Goal: Task Accomplishment & Management: Use online tool/utility

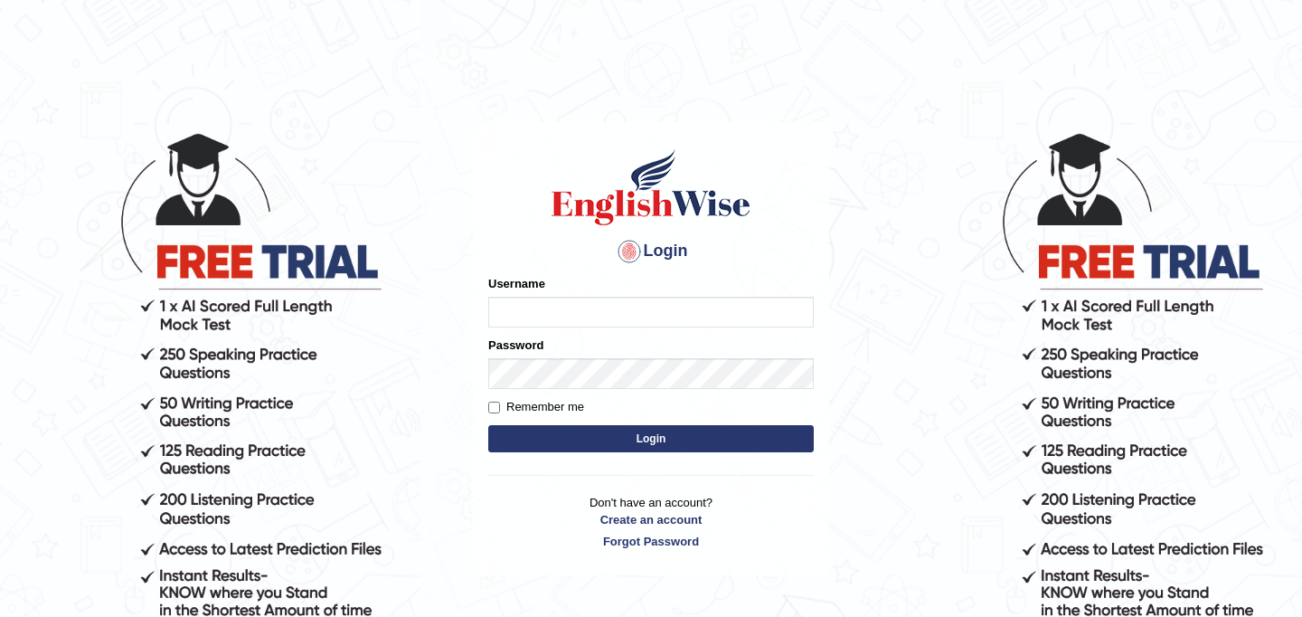
type input "najakter"
click at [650, 450] on button "Login" at bounding box center [651, 438] width 326 height 27
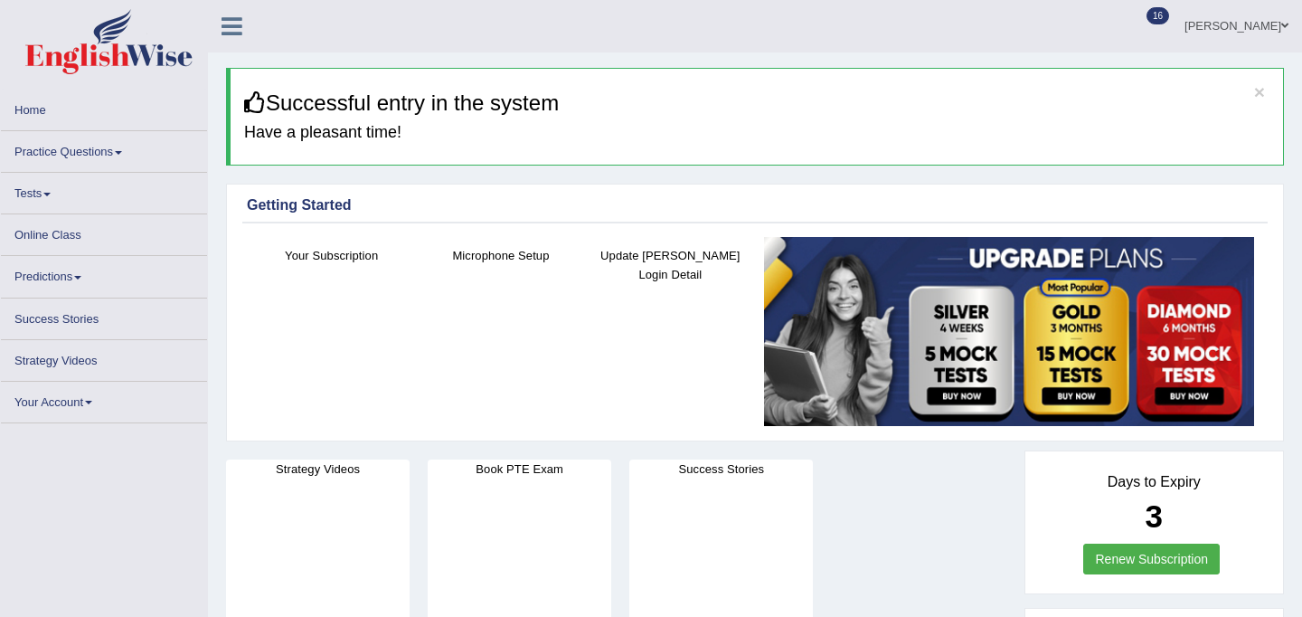
click at [43, 208] on link "Tests" at bounding box center [104, 190] width 206 height 35
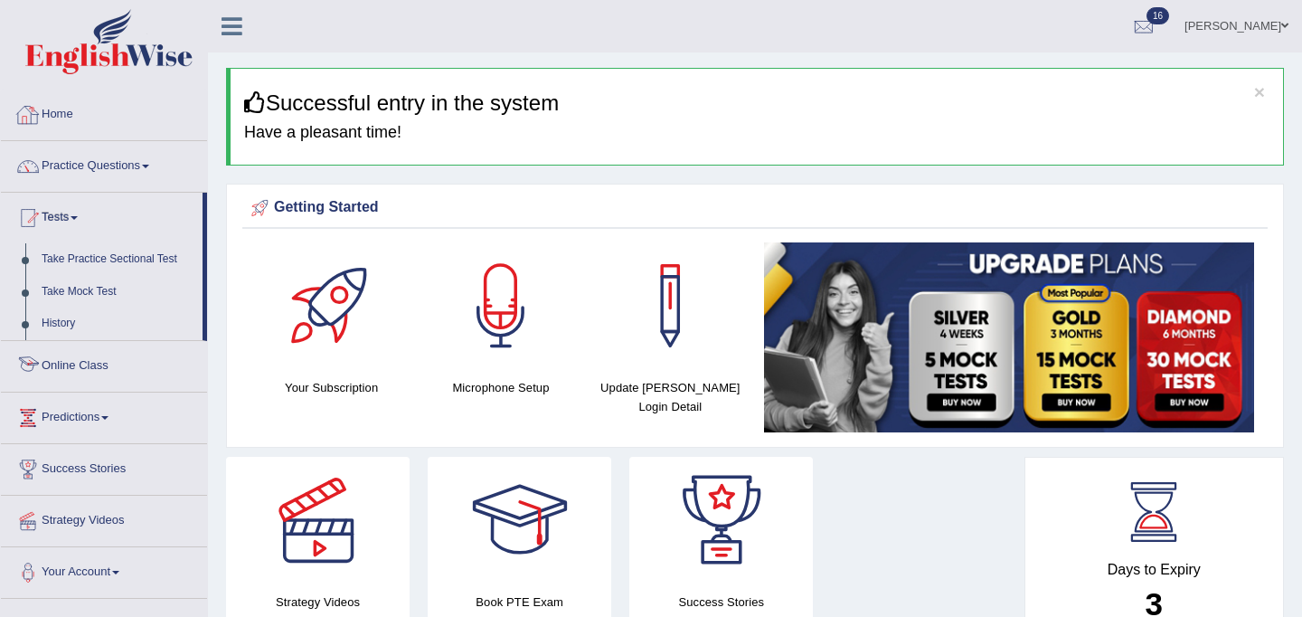
click at [77, 369] on link "Online Class" at bounding box center [104, 363] width 206 height 45
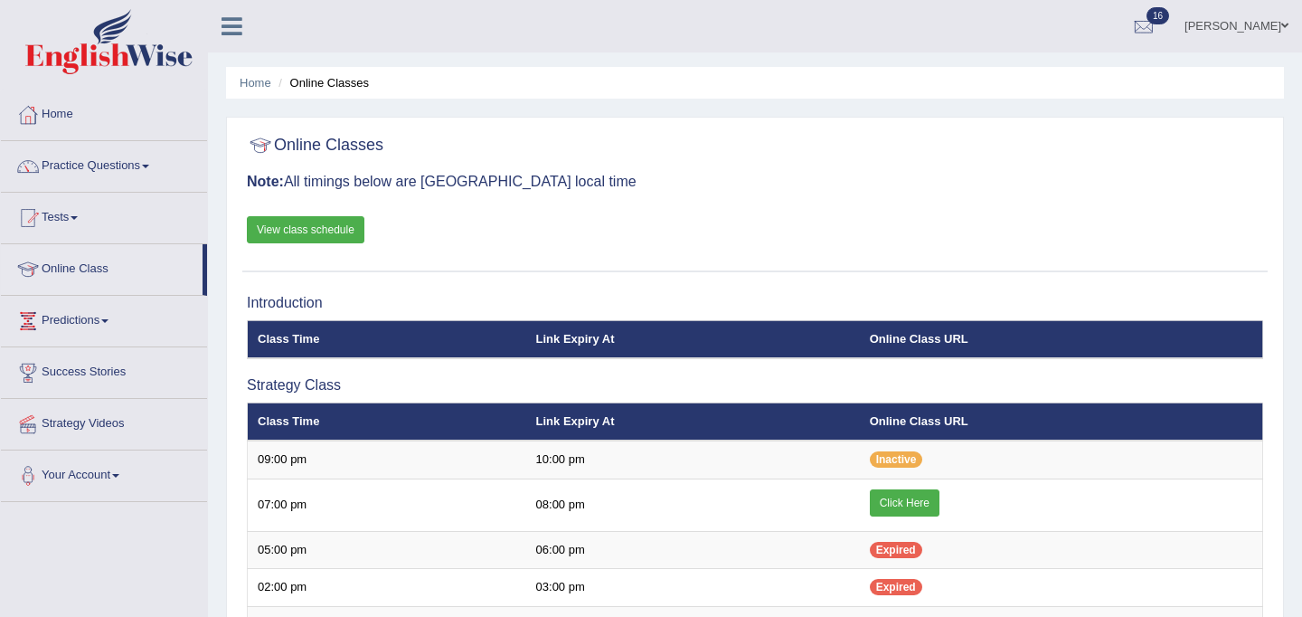
click at [345, 240] on link "View class schedule" at bounding box center [306, 229] width 118 height 27
click at [70, 224] on link "Tests" at bounding box center [104, 215] width 206 height 45
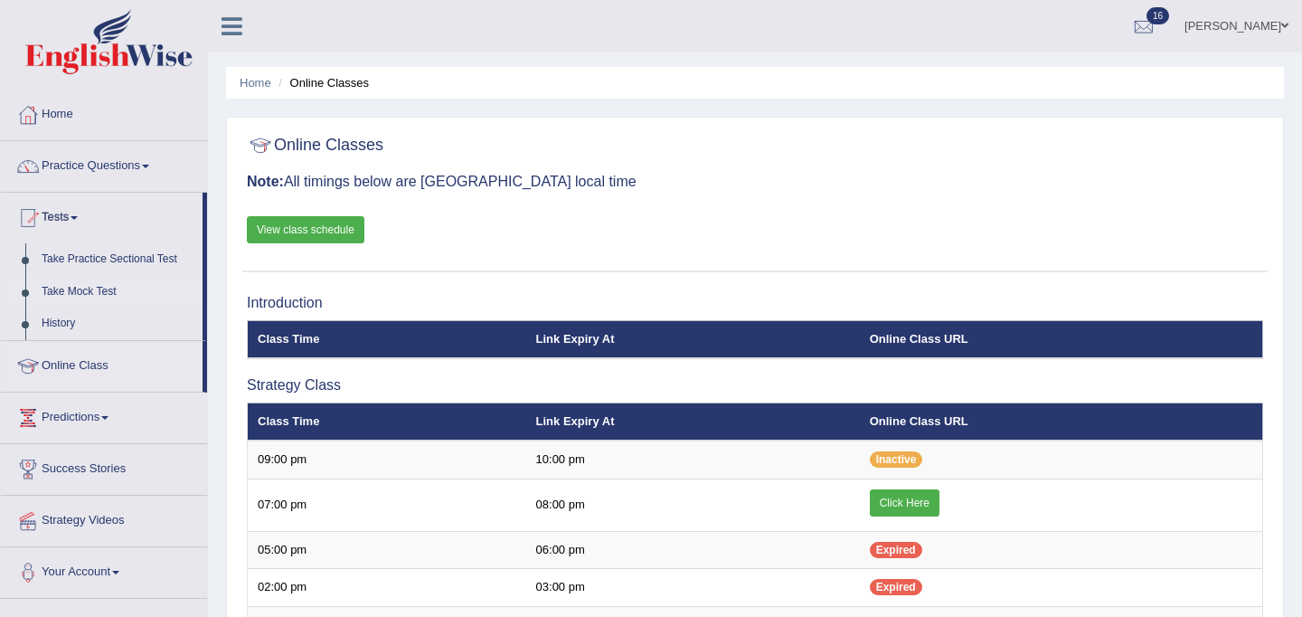
click at [80, 295] on link "Take Mock Test" at bounding box center [117, 292] width 169 height 33
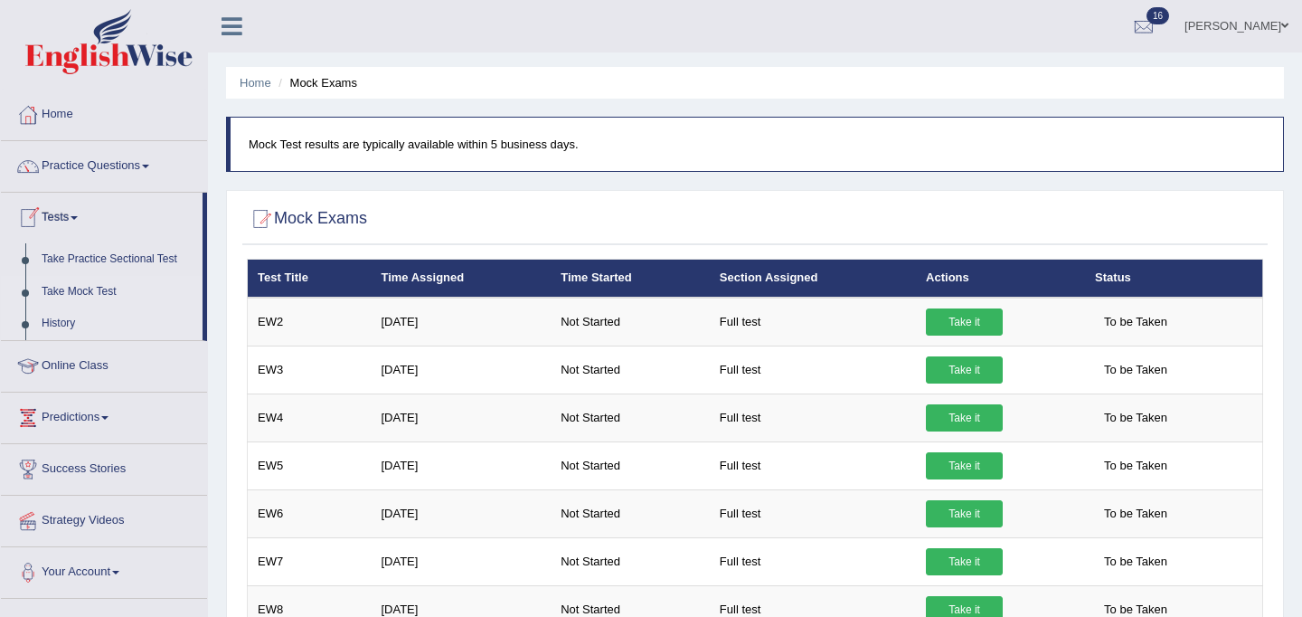
click at [68, 322] on link "History" at bounding box center [117, 323] width 169 height 33
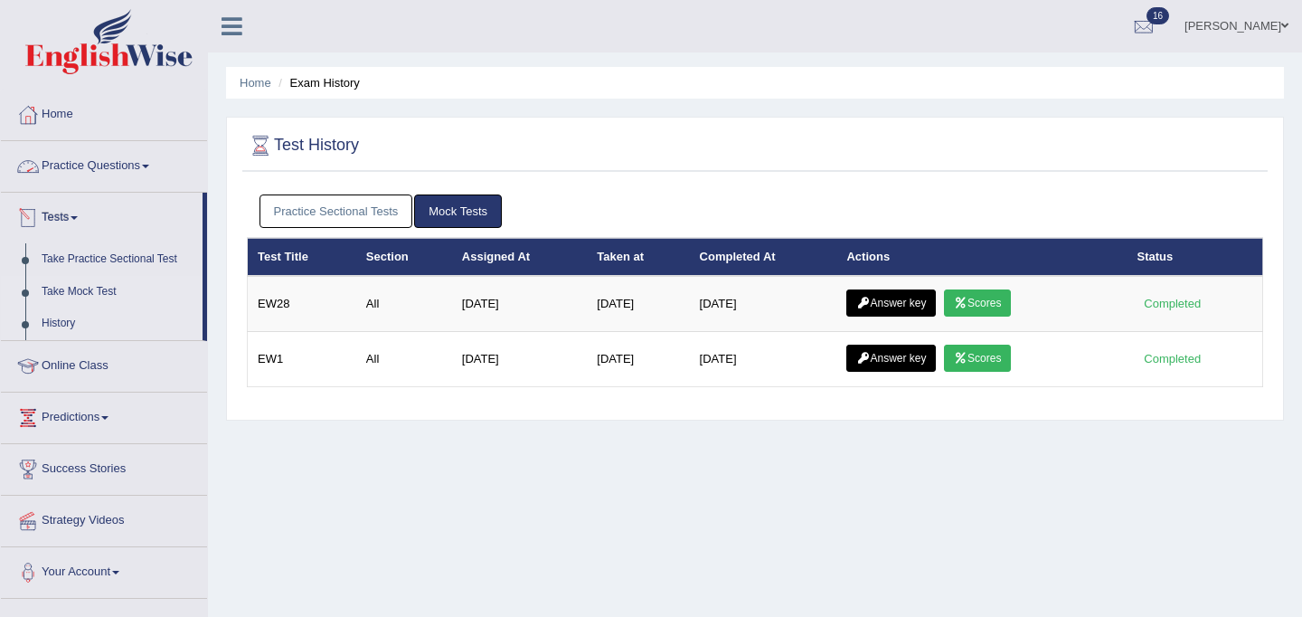
click at [82, 289] on link "Take Mock Test" at bounding box center [117, 292] width 169 height 33
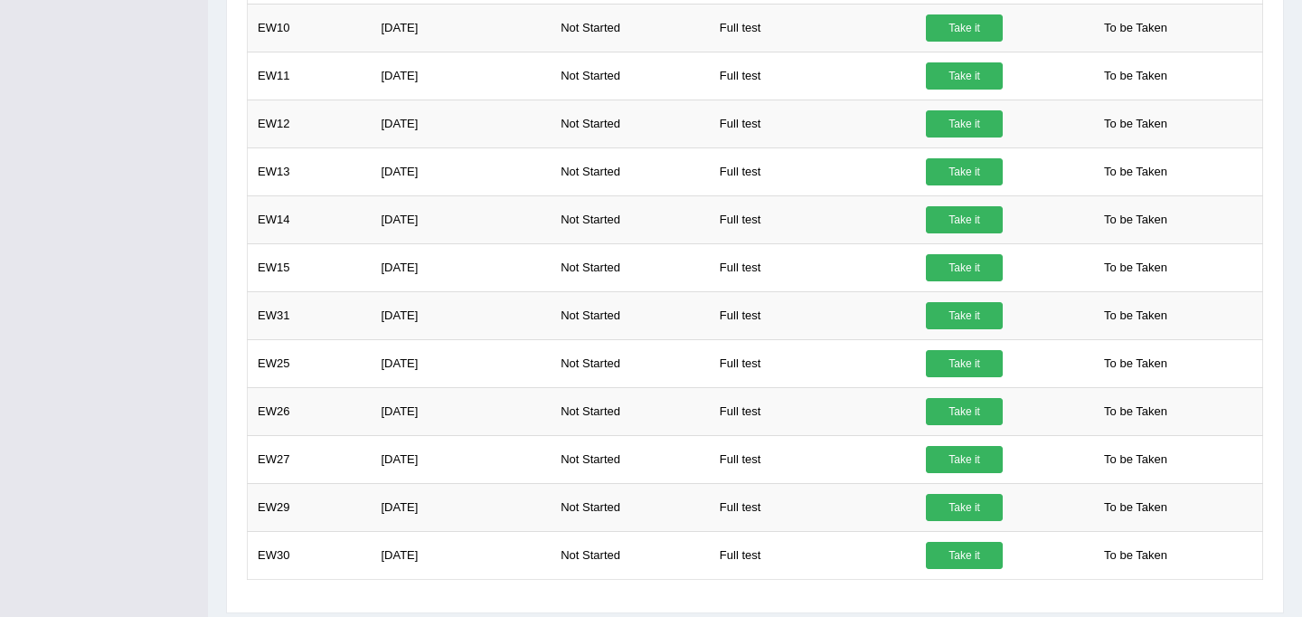
scroll to position [698, 0]
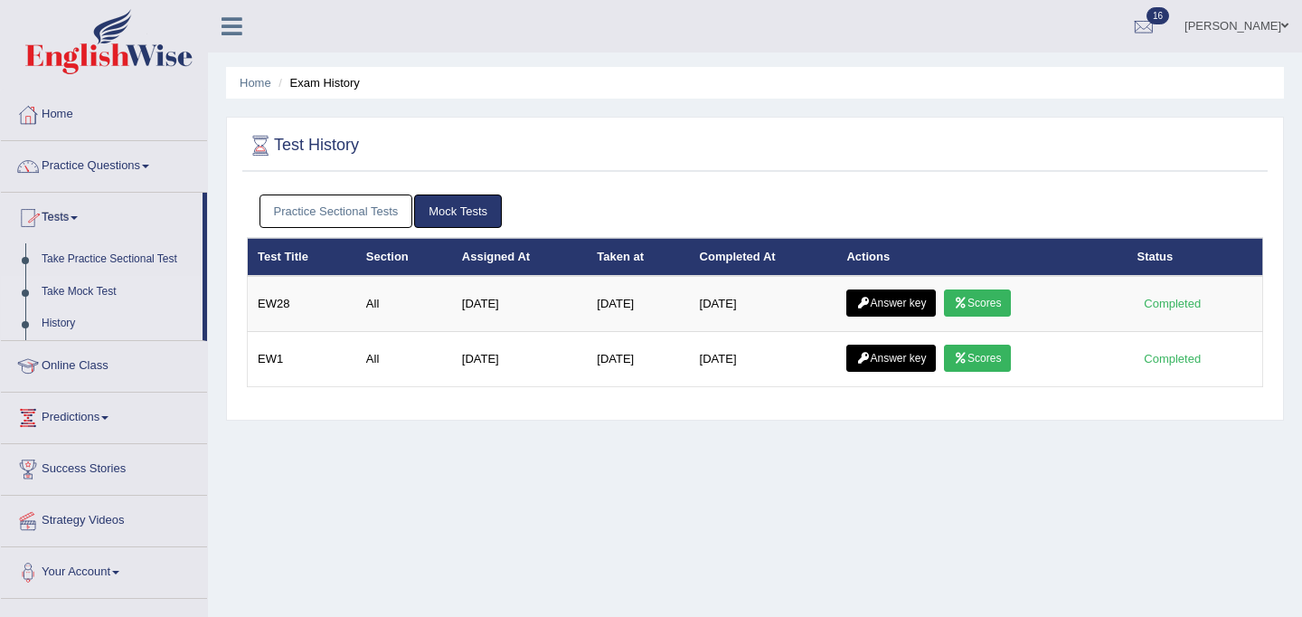
click at [86, 283] on link "Take Mock Test" at bounding box center [117, 292] width 169 height 33
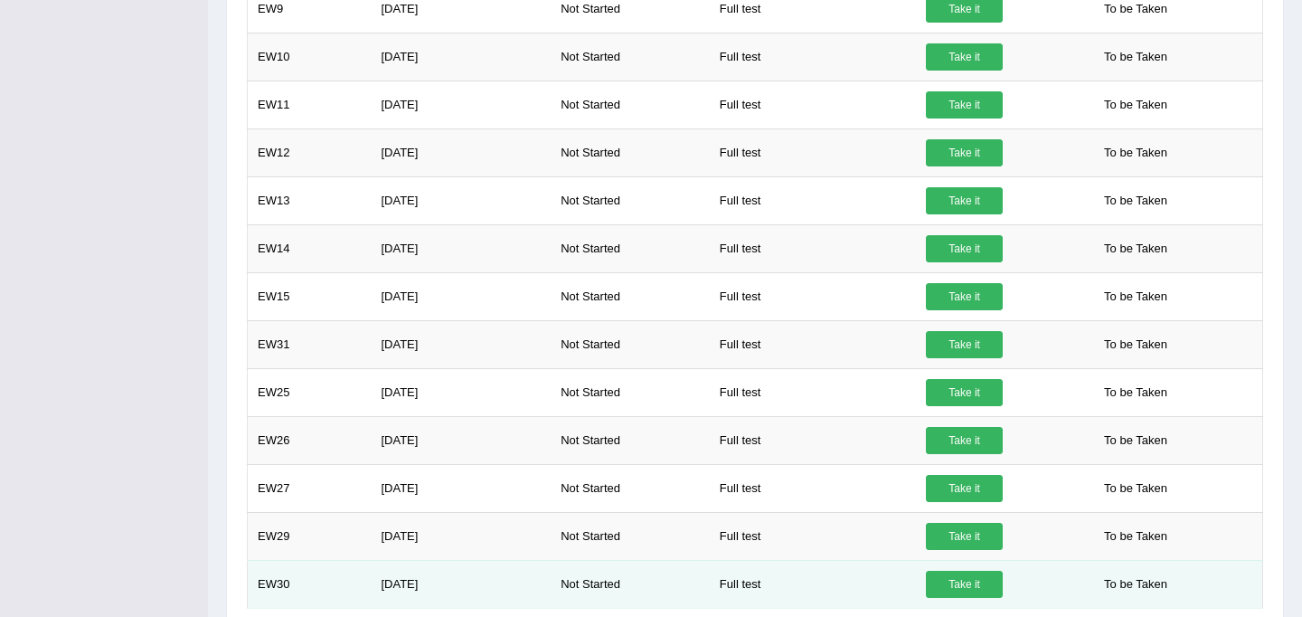
scroll to position [733, 0]
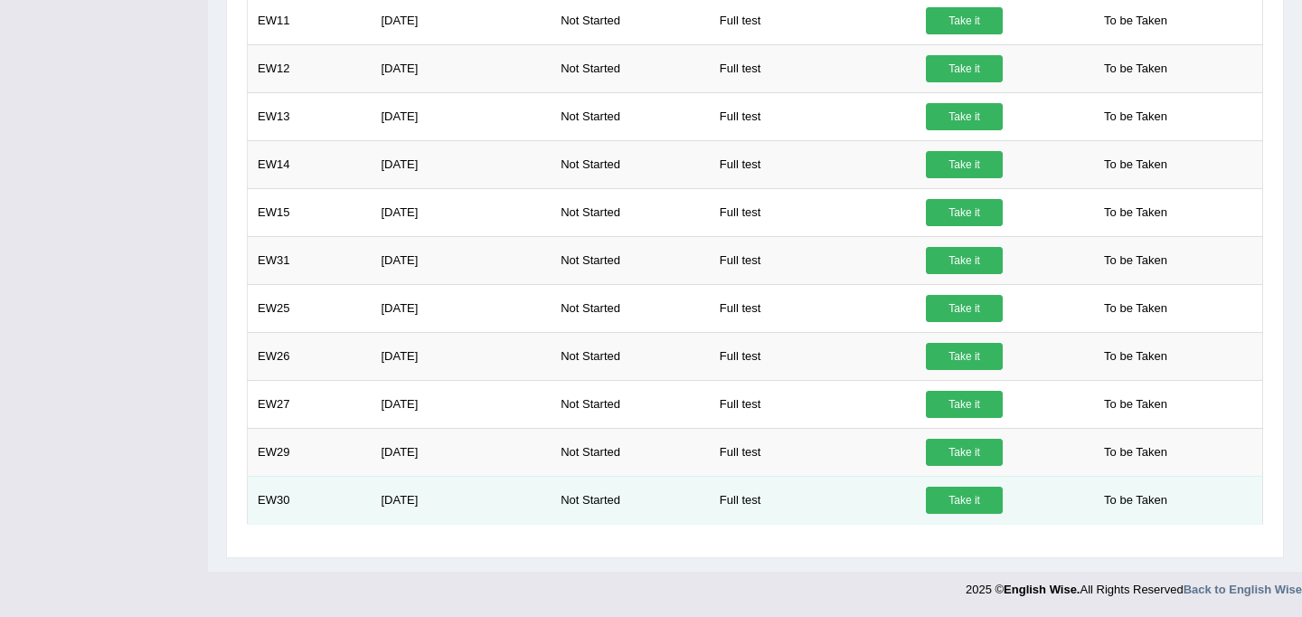
click at [968, 504] on link "Take it" at bounding box center [964, 500] width 77 height 27
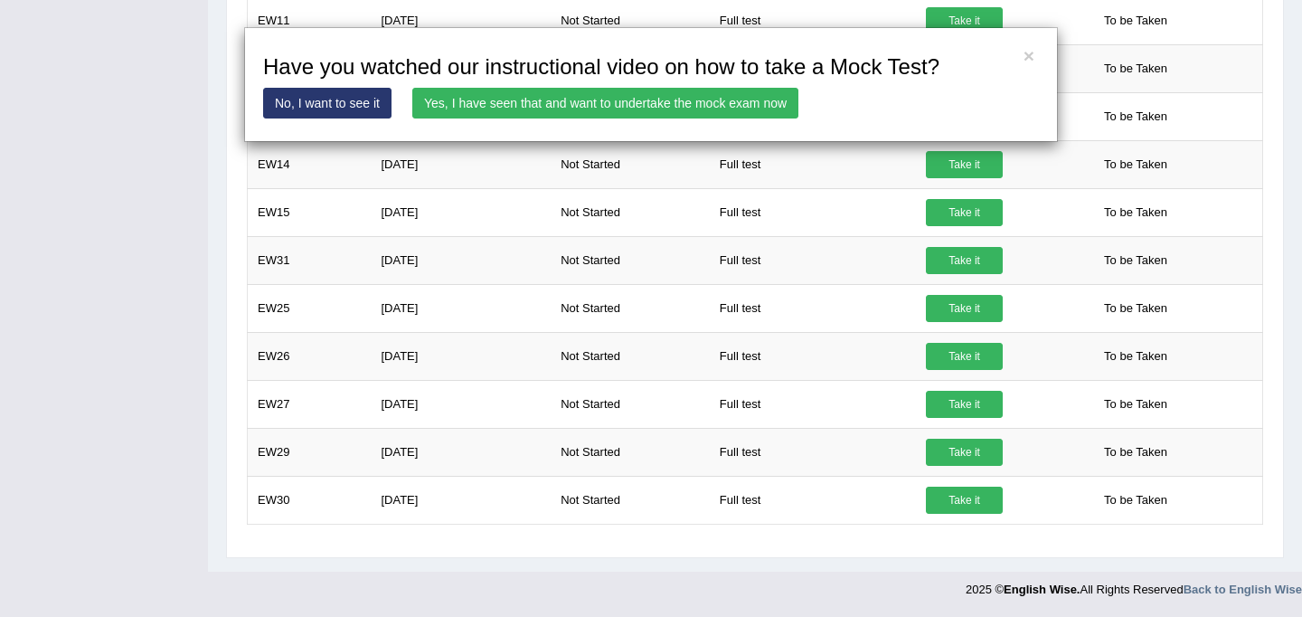
click at [660, 102] on link "Yes, I have seen that and want to undertake the mock exam now" at bounding box center [605, 103] width 386 height 31
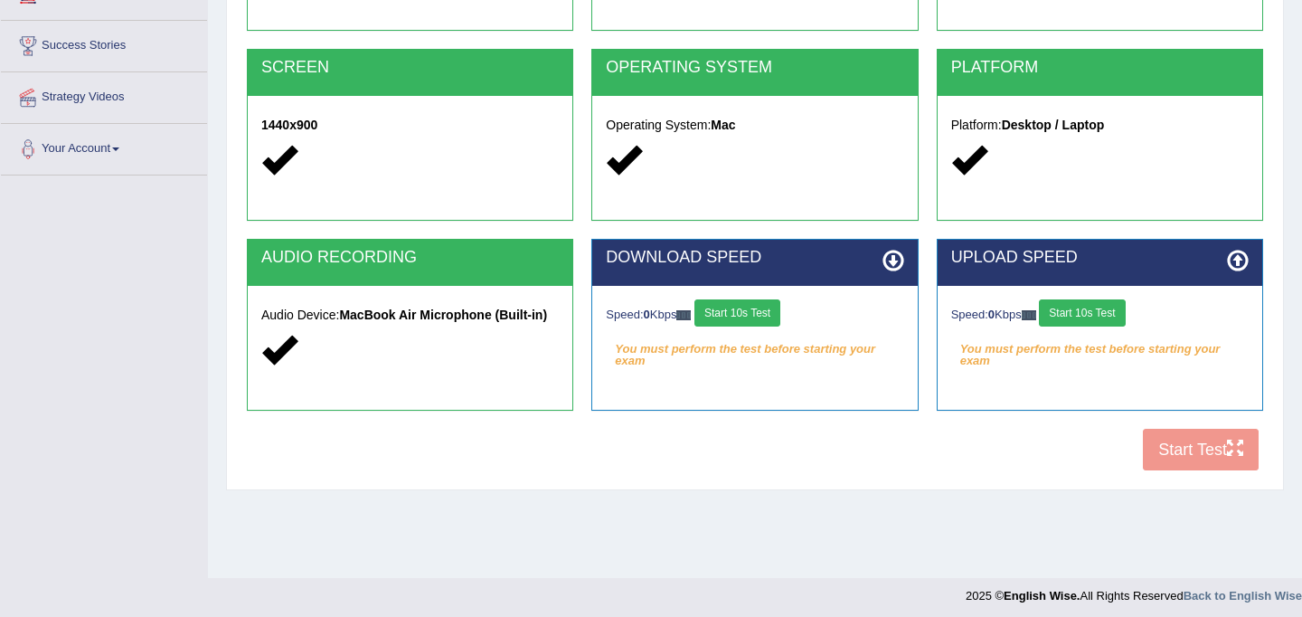
scroll to position [330, 0]
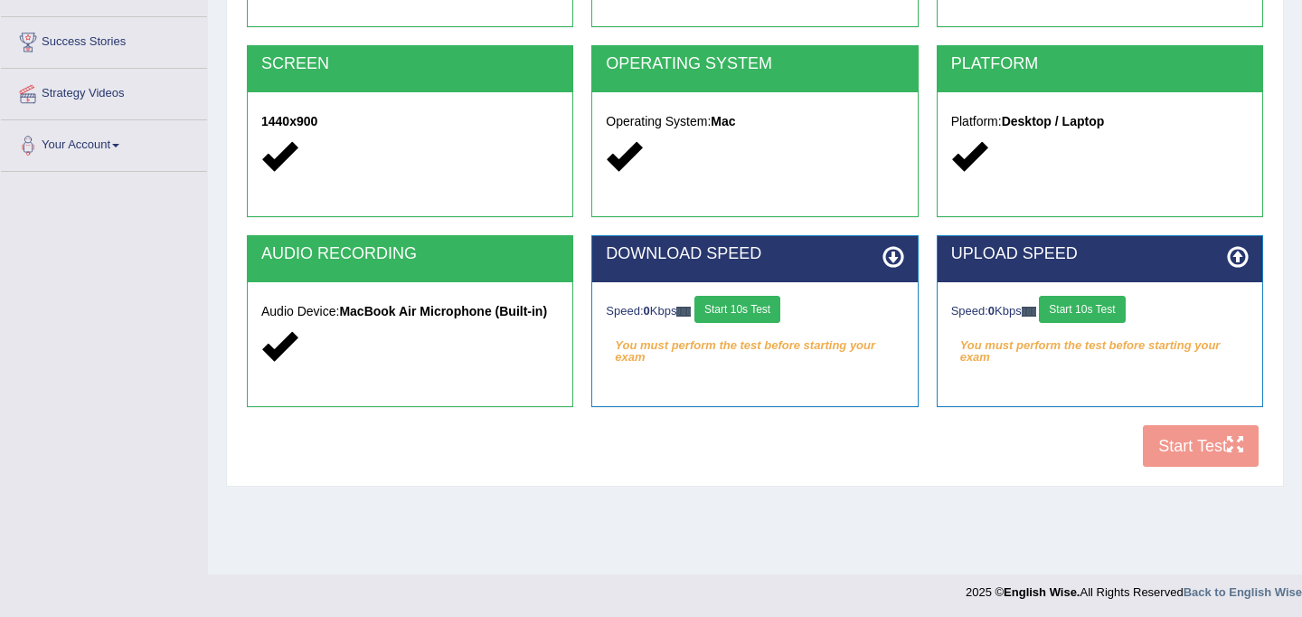
click at [751, 315] on button "Start 10s Test" at bounding box center [738, 309] width 86 height 27
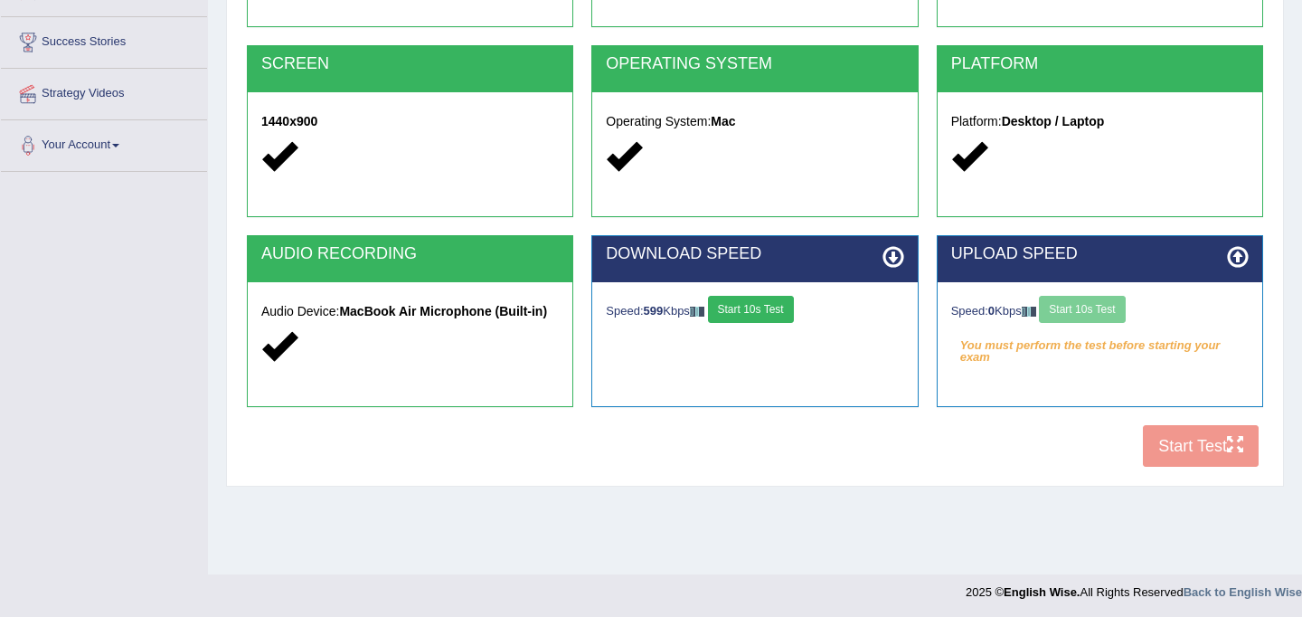
click at [759, 312] on button "Start 10s Test" at bounding box center [751, 309] width 86 height 27
click at [1099, 309] on button "Start 10s Test" at bounding box center [1082, 309] width 86 height 27
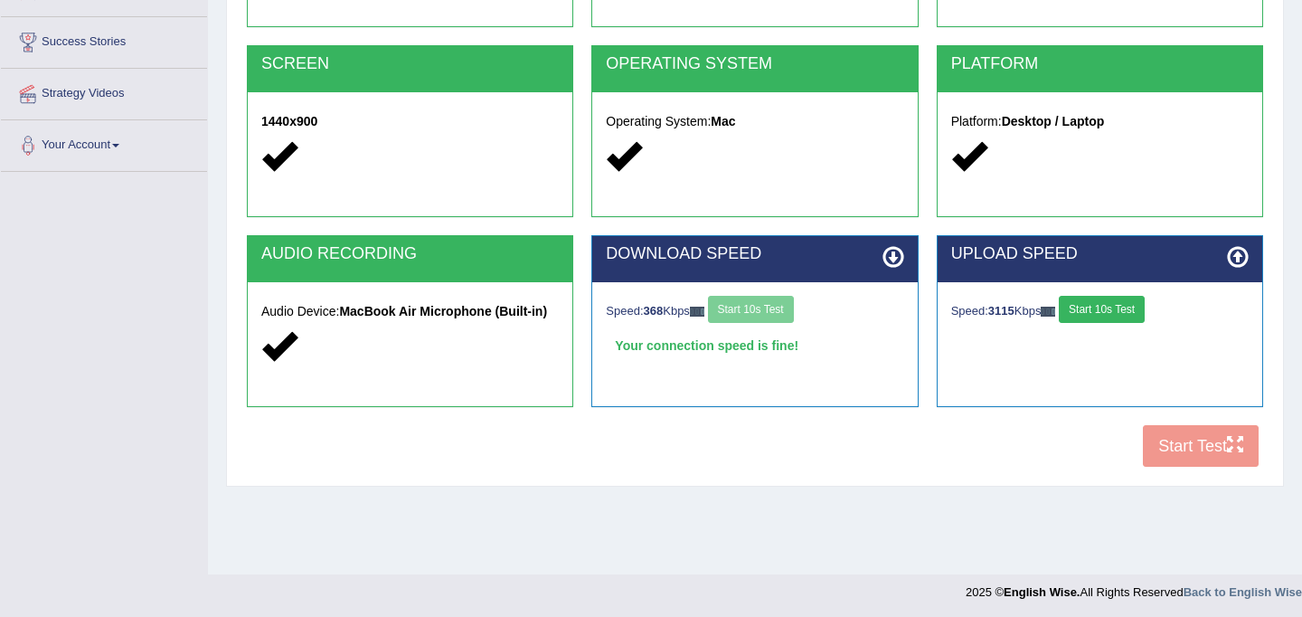
click at [1099, 309] on button "Start 10s Test" at bounding box center [1102, 309] width 86 height 27
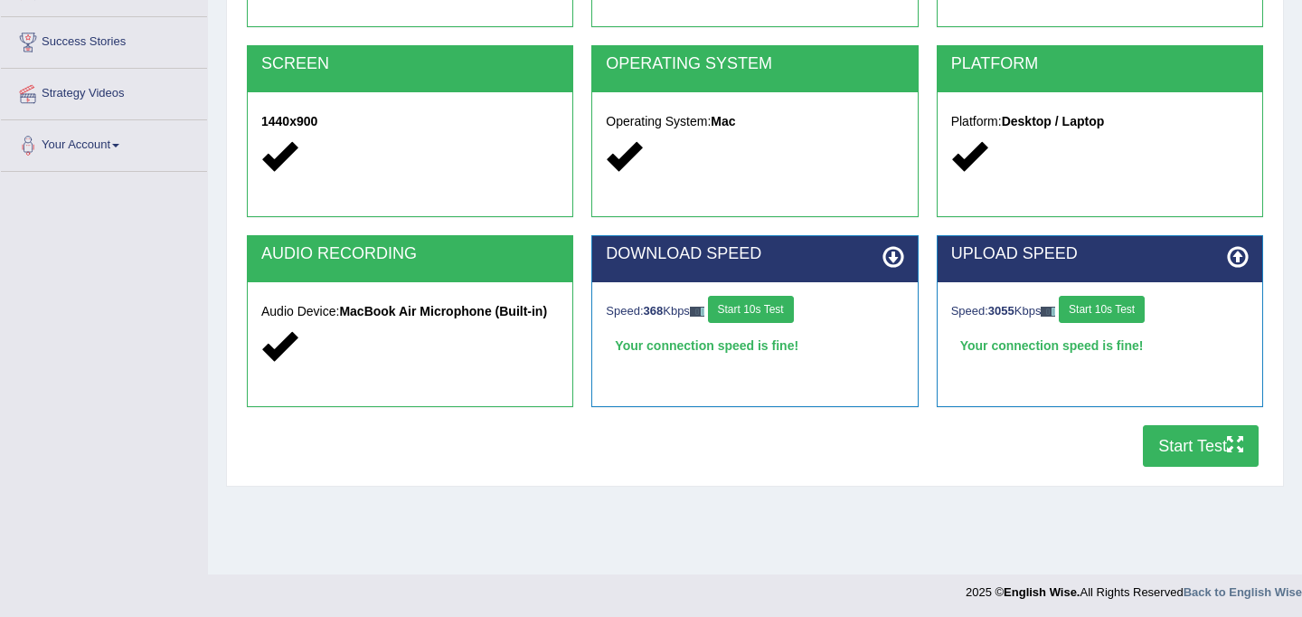
click at [1198, 449] on button "Start Test" at bounding box center [1201, 446] width 116 height 42
